Goal: Task Accomplishment & Management: Complete application form

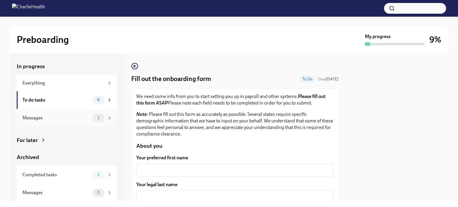
click at [73, 117] on div "Messages" at bounding box center [56, 118] width 68 height 7
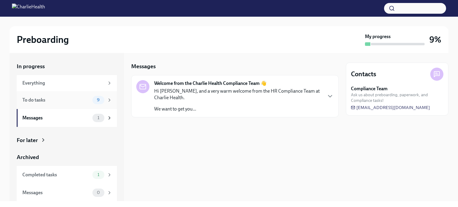
click at [71, 103] on div "To do tasks" at bounding box center [56, 100] width 68 height 7
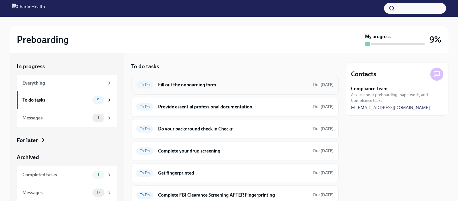
click at [223, 84] on h6 "Fill out the onboarding form" at bounding box center [233, 85] width 150 height 7
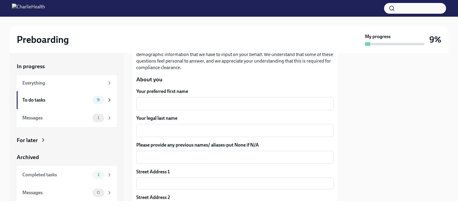
scroll to position [67, 0]
click at [216, 101] on textarea "Your preferred first name" at bounding box center [235, 103] width 190 height 7
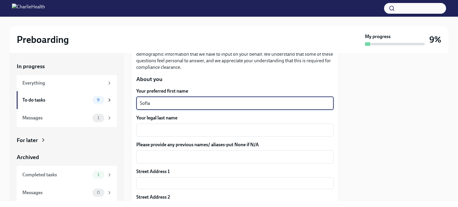
type textarea "Sofia"
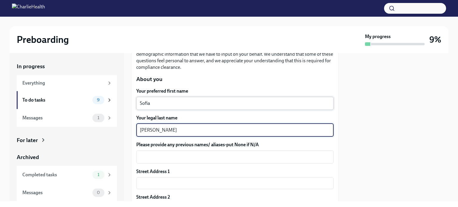
type textarea "[PERSON_NAME]"
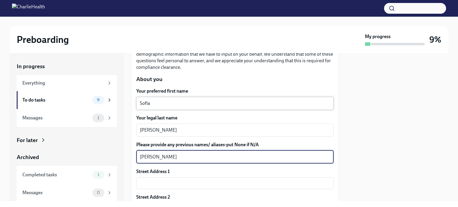
scroll to position [134, 0]
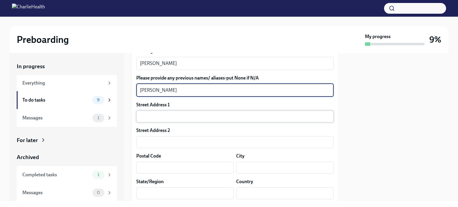
type textarea "[PERSON_NAME]"
click at [205, 114] on input "text" at bounding box center [234, 117] width 197 height 12
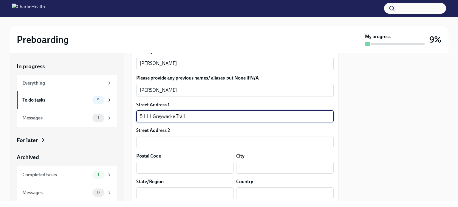
type input "5111 Greywacke Trail"
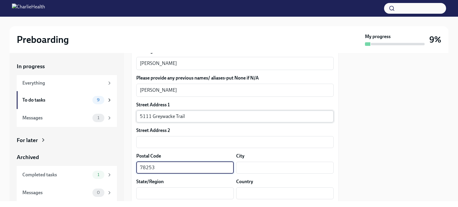
type input "78253"
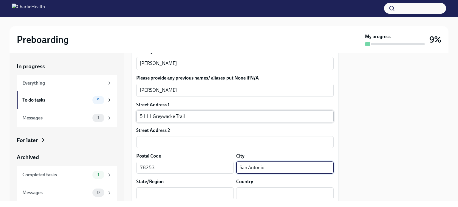
type input "San Antonio"
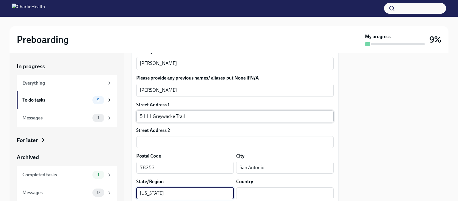
type input "[US_STATE]"
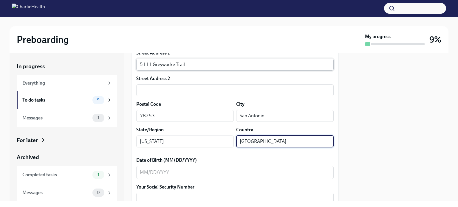
scroll to position [187, 0]
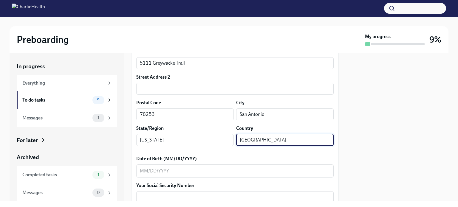
type input "[GEOGRAPHIC_DATA]"
click at [382, 147] on div at bounding box center [397, 127] width 103 height 148
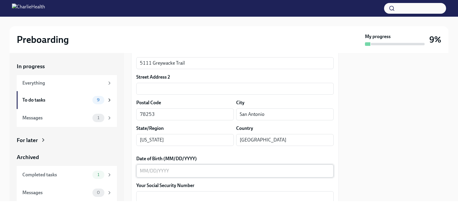
click at [279, 173] on textarea "Date of Birth (MM/DD/YYYY)" at bounding box center [235, 171] width 190 height 7
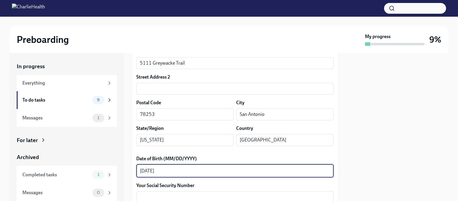
type textarea "[DATE]"
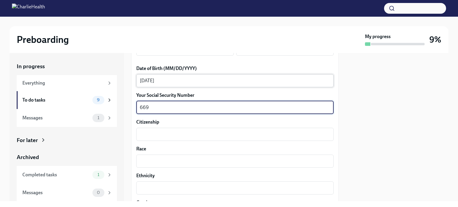
scroll to position [277, 0]
type textarea "669278063"
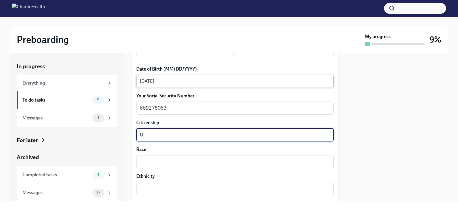
type textarea "U"
type textarea "n"
type textarea "Naturalized U.S. Citizen"
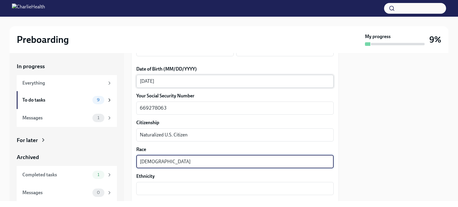
type textarea "[DEMOGRAPHIC_DATA]"
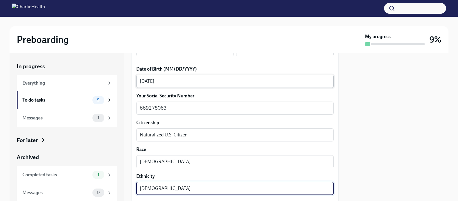
type textarea "[DEMOGRAPHIC_DATA]"
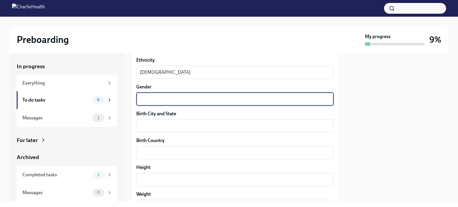
scroll to position [394, 0]
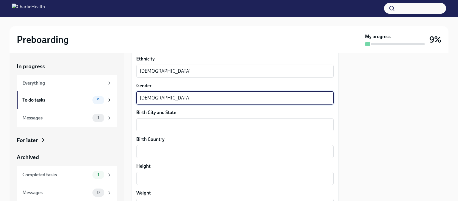
type textarea "[DEMOGRAPHIC_DATA]"
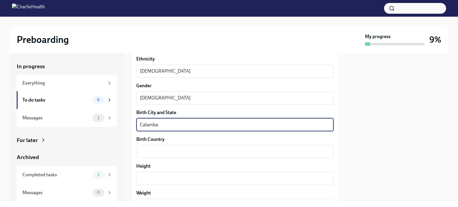
type textarea "Calamba"
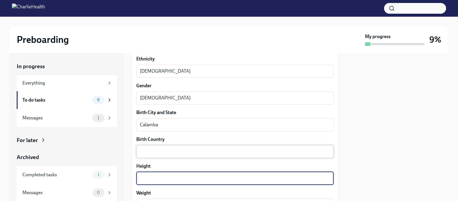
click at [263, 148] on textarea "Birth Country" at bounding box center [235, 151] width 190 height 7
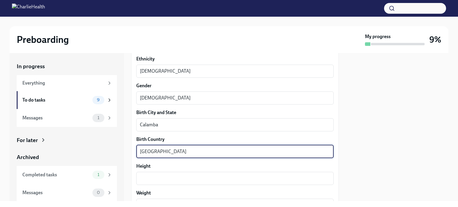
type textarea "[GEOGRAPHIC_DATA]"
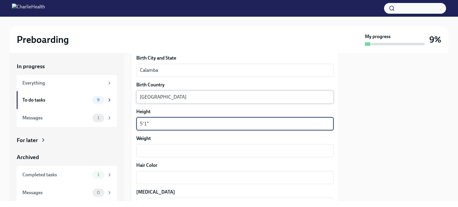
scroll to position [449, 0]
type textarea "5'1""
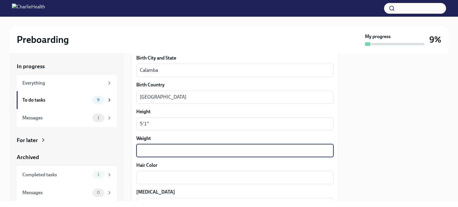
click at [239, 154] on textarea "Weight" at bounding box center [235, 150] width 190 height 7
type textarea "150"
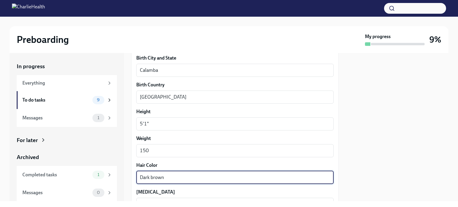
type textarea "Dark brown"
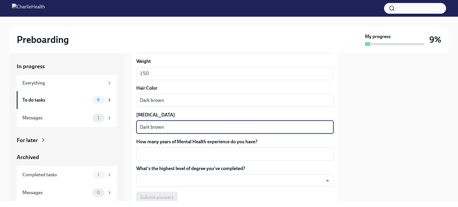
type textarea "Dark brown"
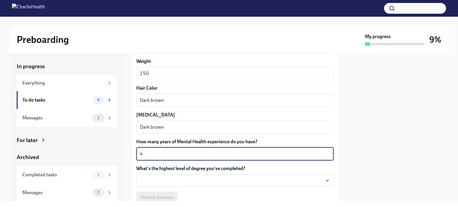
type textarea "4"
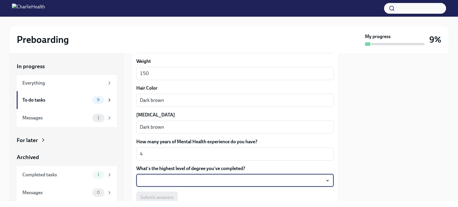
click at [308, 185] on body "Preboarding My progress 9% In progress Everything To do tasks 9 Messages 1 For …" at bounding box center [229, 103] width 458 height 207
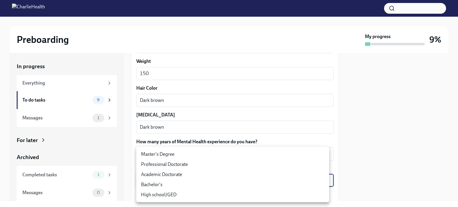
click at [243, 154] on li "Master's Degree" at bounding box center [232, 154] width 193 height 10
type input "2vBr-ghkD"
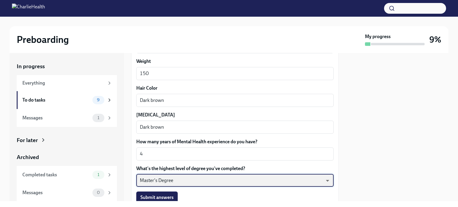
scroll to position [576, 0]
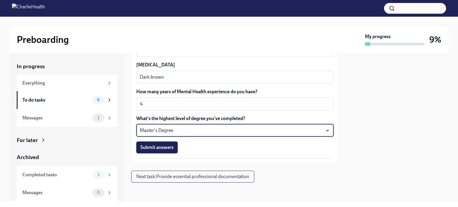
click at [159, 149] on span "Submit answers" at bounding box center [156, 148] width 33 height 6
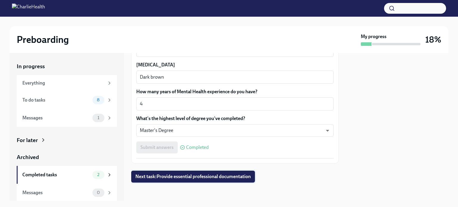
click at [219, 176] on span "Next task : Provide essential professional documentation" at bounding box center [192, 177] width 115 height 6
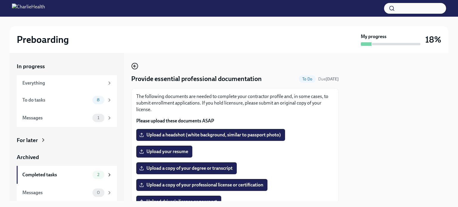
click at [134, 68] on icon "button" at bounding box center [134, 66] width 7 height 7
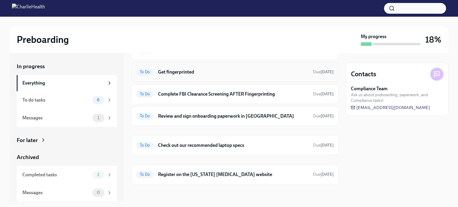
scroll to position [132, 0]
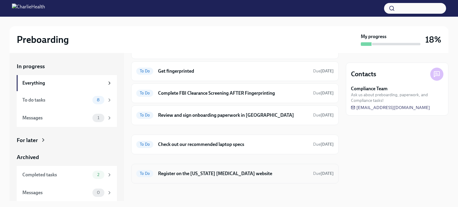
click at [265, 178] on div "To Do Register on the [US_STATE] [MEDICAL_DATA] website Due [DATE]" at bounding box center [234, 174] width 207 height 20
click at [257, 171] on h6 "Register on the [US_STATE] [MEDICAL_DATA] website" at bounding box center [233, 174] width 150 height 7
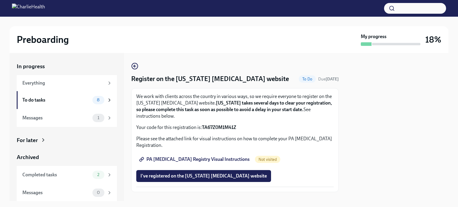
scroll to position [10, 0]
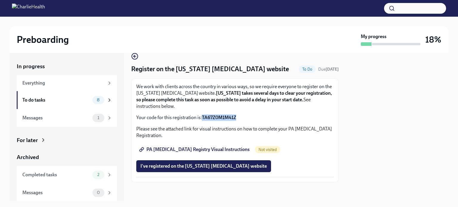
drag, startPoint x: 237, startPoint y: 117, endPoint x: 202, endPoint y: 118, distance: 35.5
click at [202, 118] on p "Your code for this registration is: TA67Z0M1M41Z" at bounding box center [234, 117] width 197 height 7
copy strong "TA67Z0M1M41Z"
click at [277, 117] on p "Your code for this registration is: TA67Z0M1M41Z" at bounding box center [234, 117] width 197 height 7
click at [227, 149] on span "PA [MEDICAL_DATA] Registry Visual Instructions" at bounding box center [194, 150] width 109 height 6
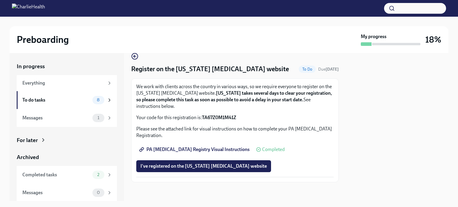
scroll to position [0, 0]
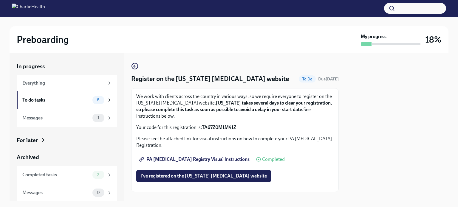
click at [210, 156] on link "PA [MEDICAL_DATA] Registry Visual Instructions" at bounding box center [194, 160] width 117 height 12
drag, startPoint x: 238, startPoint y: 128, endPoint x: 202, endPoint y: 129, distance: 35.8
click at [202, 129] on p "Your code for this registration is: TA67Z0M1M41Z" at bounding box center [234, 127] width 197 height 7
copy strong "TA67Z0M1M41Z"
click at [296, 149] on div "We work with clients across the country in various ways, so we require everyone…" at bounding box center [234, 140] width 197 height 94
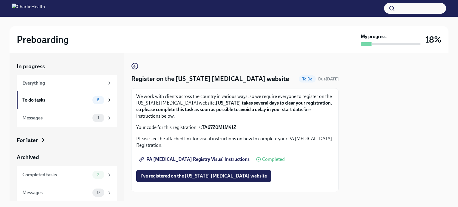
scroll to position [10, 0]
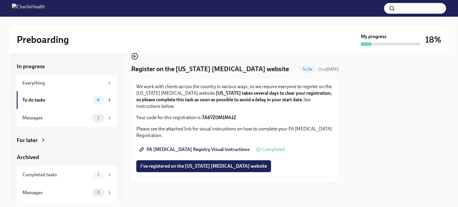
click at [136, 55] on icon "button" at bounding box center [134, 56] width 7 height 7
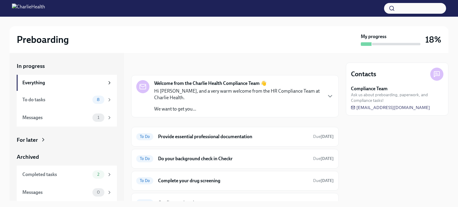
scroll to position [132, 0]
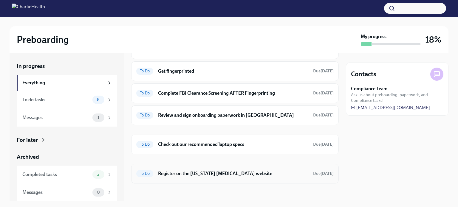
click at [279, 175] on h6 "Register on the [US_STATE] [MEDICAL_DATA] website" at bounding box center [233, 174] width 150 height 7
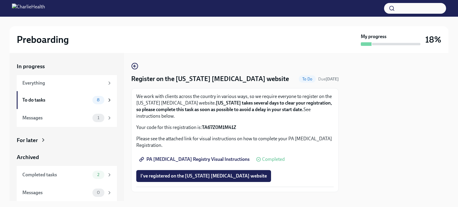
scroll to position [10, 0]
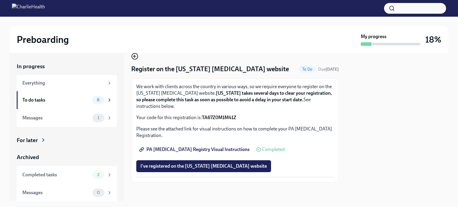
click at [135, 56] on icon "button" at bounding box center [135, 56] width 2 height 0
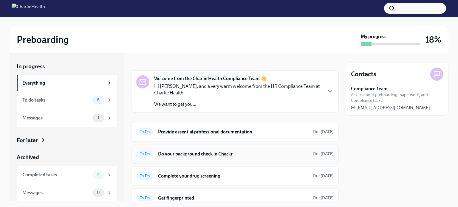
scroll to position [2, 0]
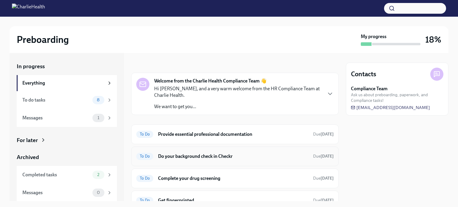
click at [240, 158] on h6 "Do your background check in Checkr" at bounding box center [233, 156] width 150 height 7
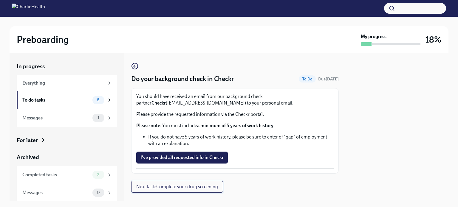
click at [165, 185] on span "Next task : Complete your drug screening" at bounding box center [177, 187] width 82 height 6
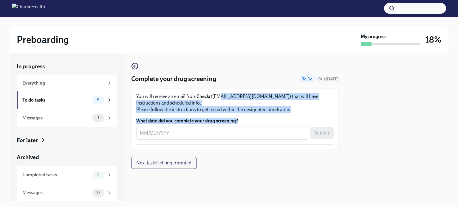
drag, startPoint x: 280, startPoint y: 118, endPoint x: 217, endPoint y: 96, distance: 66.9
click at [217, 96] on div "You will receive an email from Checkr ([EMAIL_ADDRESS][DOMAIN_NAME]) that will …" at bounding box center [234, 119] width 197 height 52
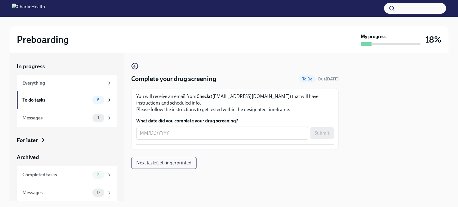
click at [278, 182] on div at bounding box center [234, 178] width 207 height 19
click at [79, 99] on div "To do tasks" at bounding box center [56, 100] width 68 height 7
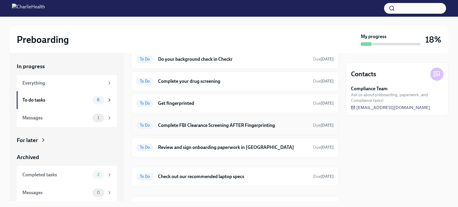
scroll to position [49, 0]
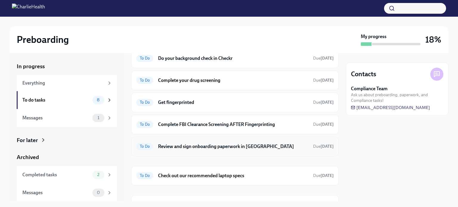
click at [286, 145] on h6 "Review and sign onboarding paperwork in [GEOGRAPHIC_DATA]" at bounding box center [233, 146] width 150 height 7
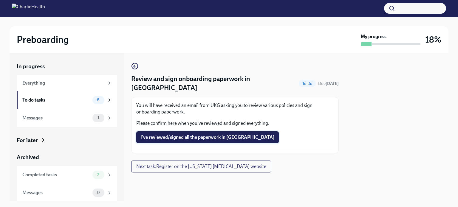
click at [203, 134] on span "I've reviewed/signed all the paperwork in [GEOGRAPHIC_DATA]" at bounding box center [207, 137] width 134 height 6
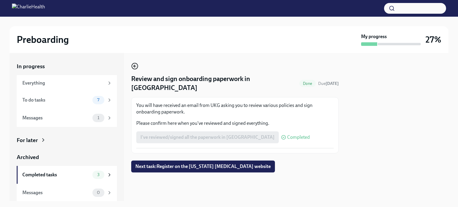
click at [134, 66] on icon "button" at bounding box center [135, 66] width 2 height 0
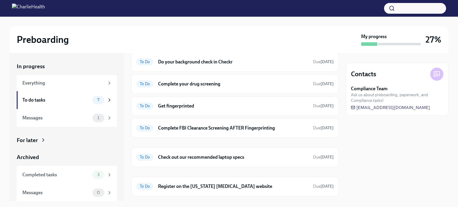
scroll to position [58, 0]
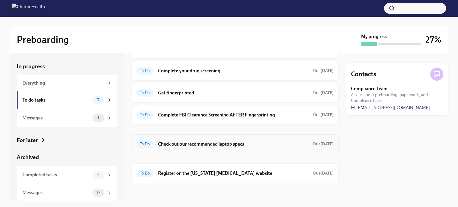
click at [239, 145] on h6 "Check out our recommended laptop specs" at bounding box center [233, 144] width 150 height 7
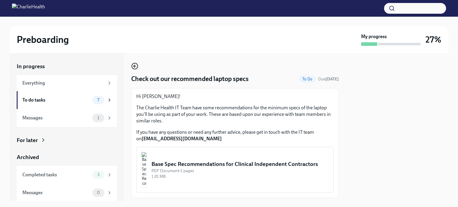
click at [137, 65] on circle "button" at bounding box center [135, 66] width 6 height 6
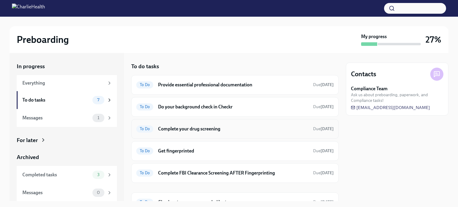
scroll to position [26, 0]
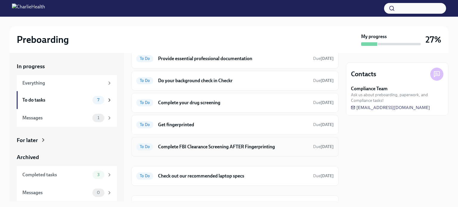
click at [197, 145] on h6 "Complete FBI Clearance Screening AFTER Fingerprinting" at bounding box center [233, 147] width 150 height 7
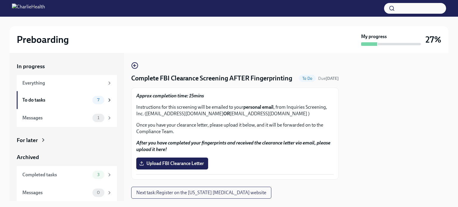
scroll to position [0, 0]
click at [133, 68] on circle "button" at bounding box center [135, 66] width 6 height 6
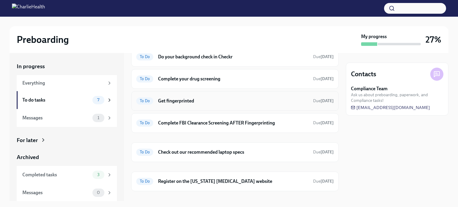
scroll to position [58, 0]
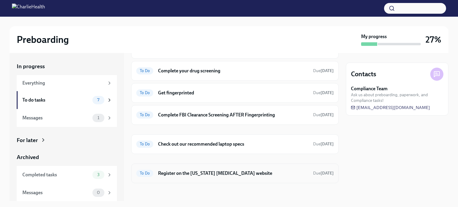
click at [240, 175] on h6 "Register on the [US_STATE] [MEDICAL_DATA] website" at bounding box center [233, 173] width 150 height 7
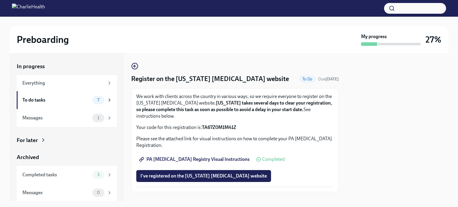
scroll to position [10, 0]
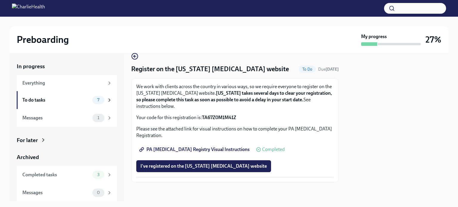
click at [247, 152] on div "PA [MEDICAL_DATA] Registry Visual Instructions Completed" at bounding box center [210, 150] width 148 height 12
click at [262, 148] on span "Completed" at bounding box center [273, 149] width 23 height 5
click at [183, 165] on span "I've registered on the [US_STATE] [MEDICAL_DATA] website" at bounding box center [203, 166] width 126 height 6
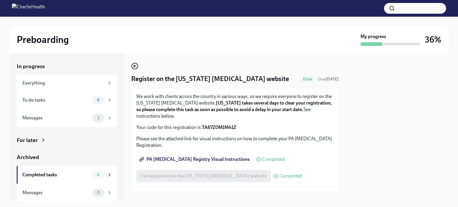
click at [134, 65] on icon "button" at bounding box center [134, 66] width 1 height 2
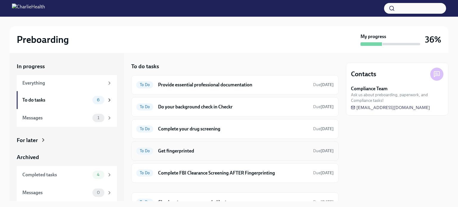
scroll to position [29, 0]
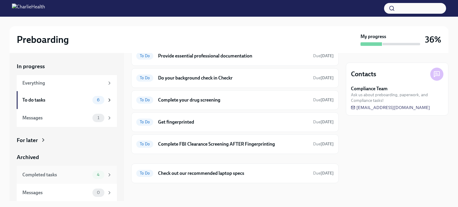
click at [66, 176] on div "Completed tasks" at bounding box center [56, 175] width 68 height 7
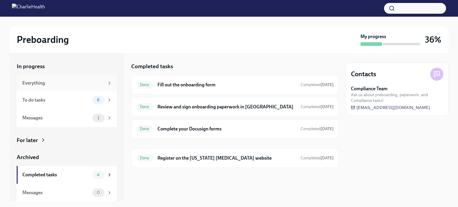
click at [73, 80] on div "Everything" at bounding box center [63, 83] width 82 height 7
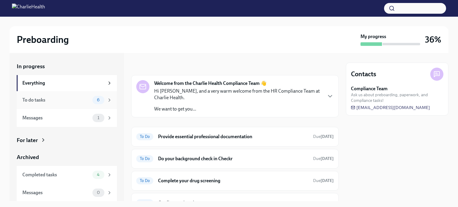
click at [77, 98] on div "To do tasks" at bounding box center [56, 100] width 68 height 7
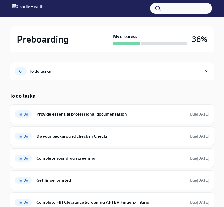
click at [102, 95] on div "To do tasks" at bounding box center [112, 95] width 205 height 7
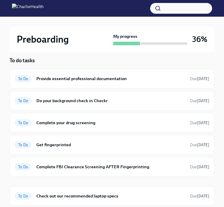
scroll to position [36, 0]
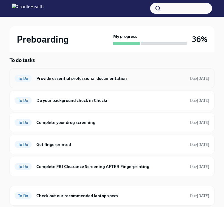
click at [90, 79] on h6 "Provide essential professional documentation" at bounding box center [110, 78] width 149 height 7
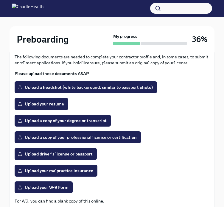
scroll to position [69, 0]
click at [170, 159] on div "Upload driver's license or passport" at bounding box center [112, 154] width 195 height 12
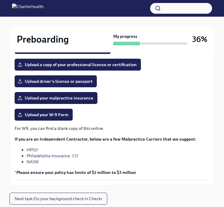
scroll to position [160, 0]
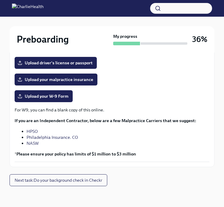
click at [36, 143] on link "NASW" at bounding box center [33, 143] width 12 height 5
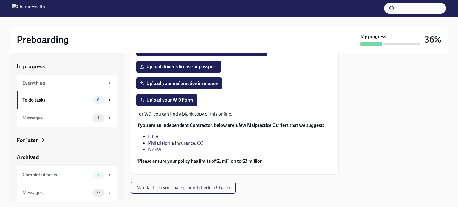
scroll to position [139, 0]
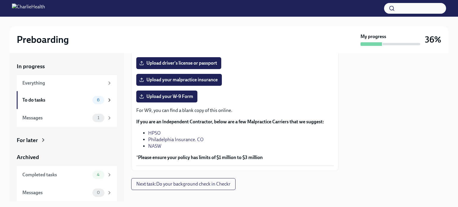
click at [155, 130] on link "HPSO" at bounding box center [154, 133] width 13 height 6
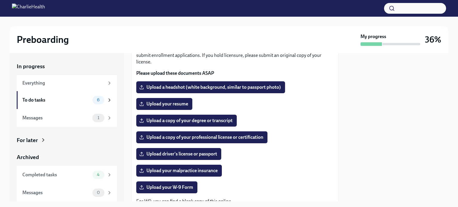
scroll to position [75, 0]
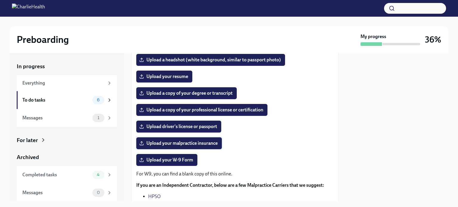
click at [186, 142] on span "Upload your malpractice insurance" at bounding box center [178, 143] width 77 height 6
click at [0, 0] on input "Upload your malpractice insurance" at bounding box center [0, 0] width 0 height 0
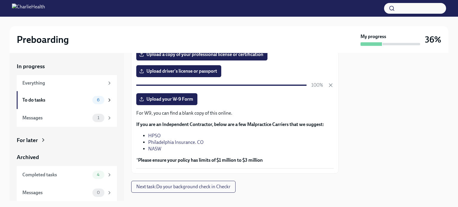
scroll to position [104, 0]
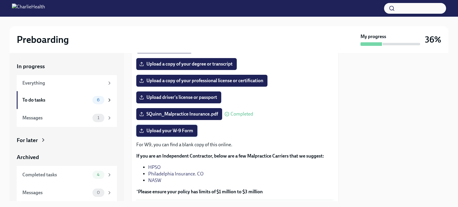
click at [172, 129] on span "Upload your W-9 Form" at bounding box center [166, 131] width 53 height 6
click at [0, 0] on input "Upload your W-9 Form" at bounding box center [0, 0] width 0 height 0
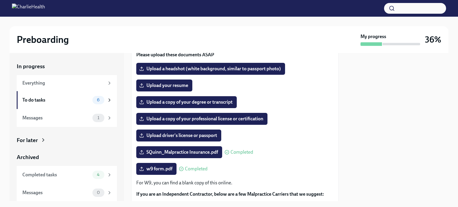
scroll to position [66, 0]
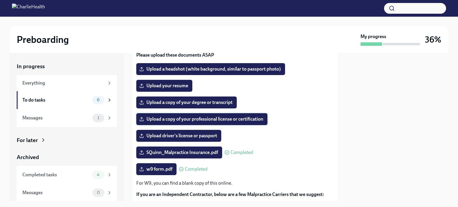
click at [247, 117] on span "Upload a copy of your professional license or certification" at bounding box center [201, 119] width 123 height 6
click at [0, 0] on input "Upload a copy of your professional license or certification" at bounding box center [0, 0] width 0 height 0
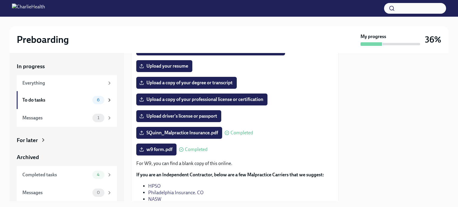
scroll to position [84, 0]
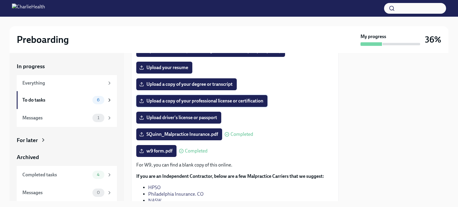
click at [247, 98] on span "Upload a copy of your professional license or certification" at bounding box center [201, 101] width 123 height 6
click at [0, 0] on input "Upload a copy of your professional license or certification" at bounding box center [0, 0] width 0 height 0
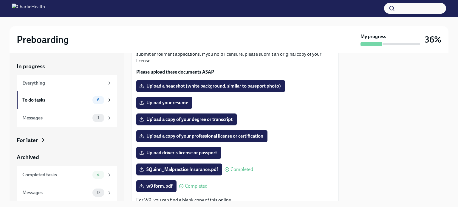
scroll to position [57, 0]
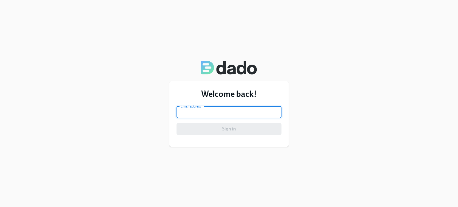
click at [220, 116] on input "email" at bounding box center [228, 112] width 105 height 12
type input "[EMAIL_ADDRESS][DOMAIN_NAME]"
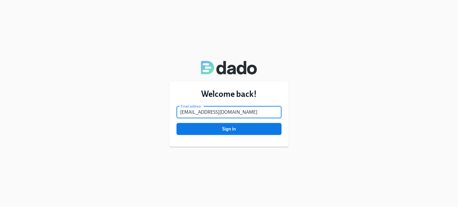
click at [227, 128] on span "Sign in" at bounding box center [229, 129] width 97 height 6
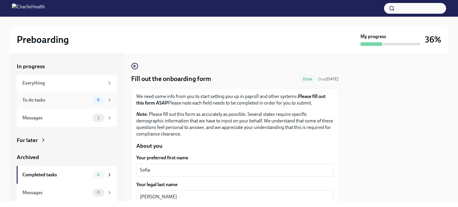
click at [72, 102] on div "To do tasks" at bounding box center [56, 100] width 68 height 7
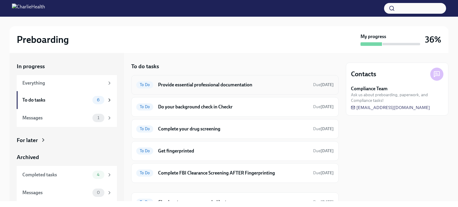
click at [250, 84] on h6 "Provide essential professional documentation" at bounding box center [233, 85] width 150 height 7
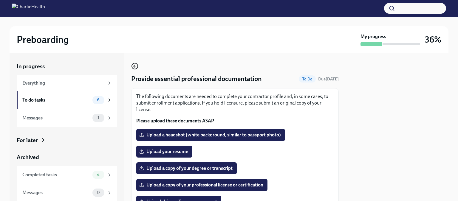
click at [132, 68] on circle "button" at bounding box center [135, 66] width 6 height 6
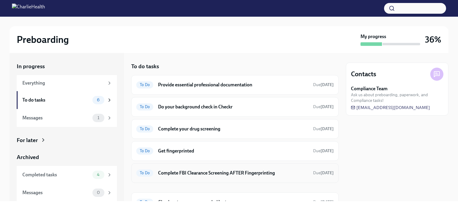
scroll to position [29, 0]
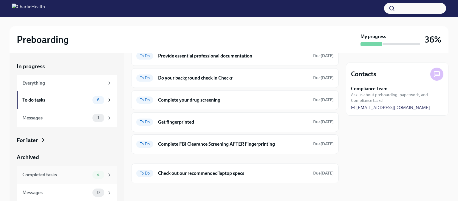
click at [67, 174] on div "Completed tasks" at bounding box center [56, 175] width 68 height 7
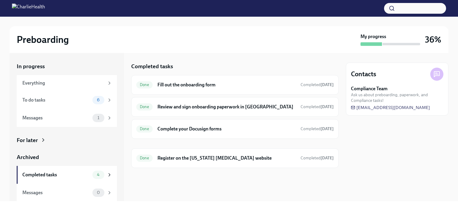
drag, startPoint x: 241, startPoint y: 185, endPoint x: 241, endPoint y: 179, distance: 6.6
click at [241, 185] on div at bounding box center [234, 177] width 207 height 19
click at [241, 108] on h6 "Review and sign onboarding paperwork in [GEOGRAPHIC_DATA]" at bounding box center [226, 107] width 138 height 7
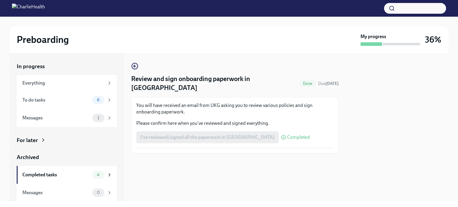
click at [264, 167] on div "Review and sign onboarding paperwork in UKG Done Due in 7 days You will have re…" at bounding box center [234, 127] width 207 height 148
click at [70, 177] on div "Completed tasks" at bounding box center [56, 175] width 68 height 7
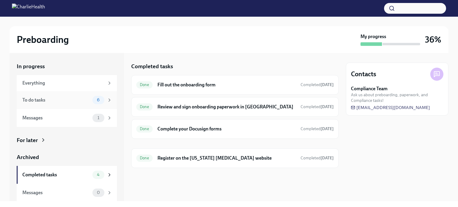
click at [101, 97] on div "6" at bounding box center [102, 100] width 20 height 8
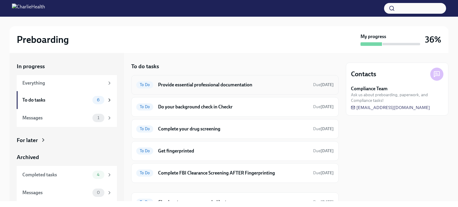
click at [253, 83] on h6 "Provide essential professional documentation" at bounding box center [233, 85] width 150 height 7
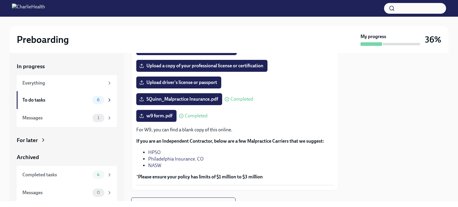
scroll to position [60, 0]
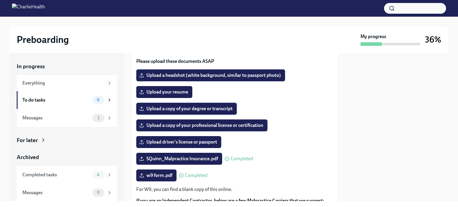
click at [204, 105] on label "Upload a copy of your degree or transcript" at bounding box center [186, 109] width 100 height 12
click at [0, 0] on input "Upload a copy of your degree or transcript" at bounding box center [0, 0] width 0 height 0
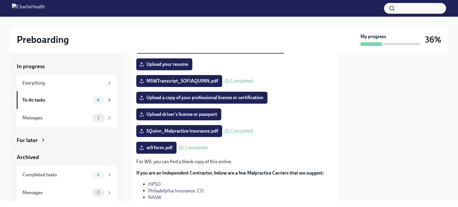
scroll to position [89, 0]
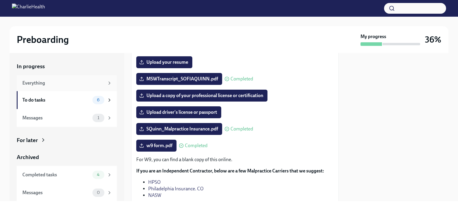
click at [59, 82] on div "Everything" at bounding box center [63, 83] width 82 height 7
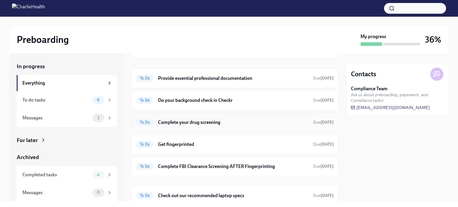
scroll to position [60, 0]
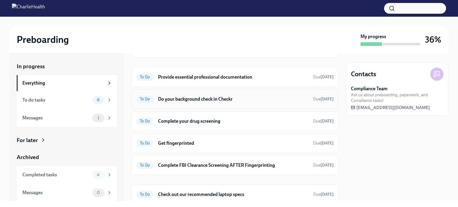
click at [205, 95] on div "To Do Do your background check in Checkr Due [DATE]" at bounding box center [234, 100] width 197 height 10
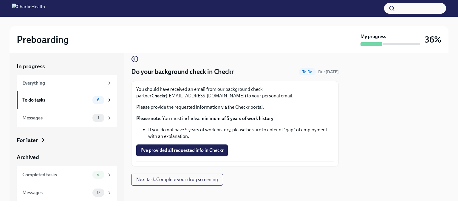
scroll to position [10, 0]
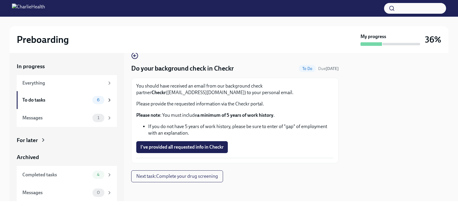
click at [238, 103] on p "Please provide the requested information via the Checkr portal." at bounding box center [234, 104] width 197 height 7
click at [251, 80] on div "You should have received an email from our background check partner Checkr (sup…" at bounding box center [234, 121] width 207 height 86
